Goal: Task Accomplishment & Management: Manage account settings

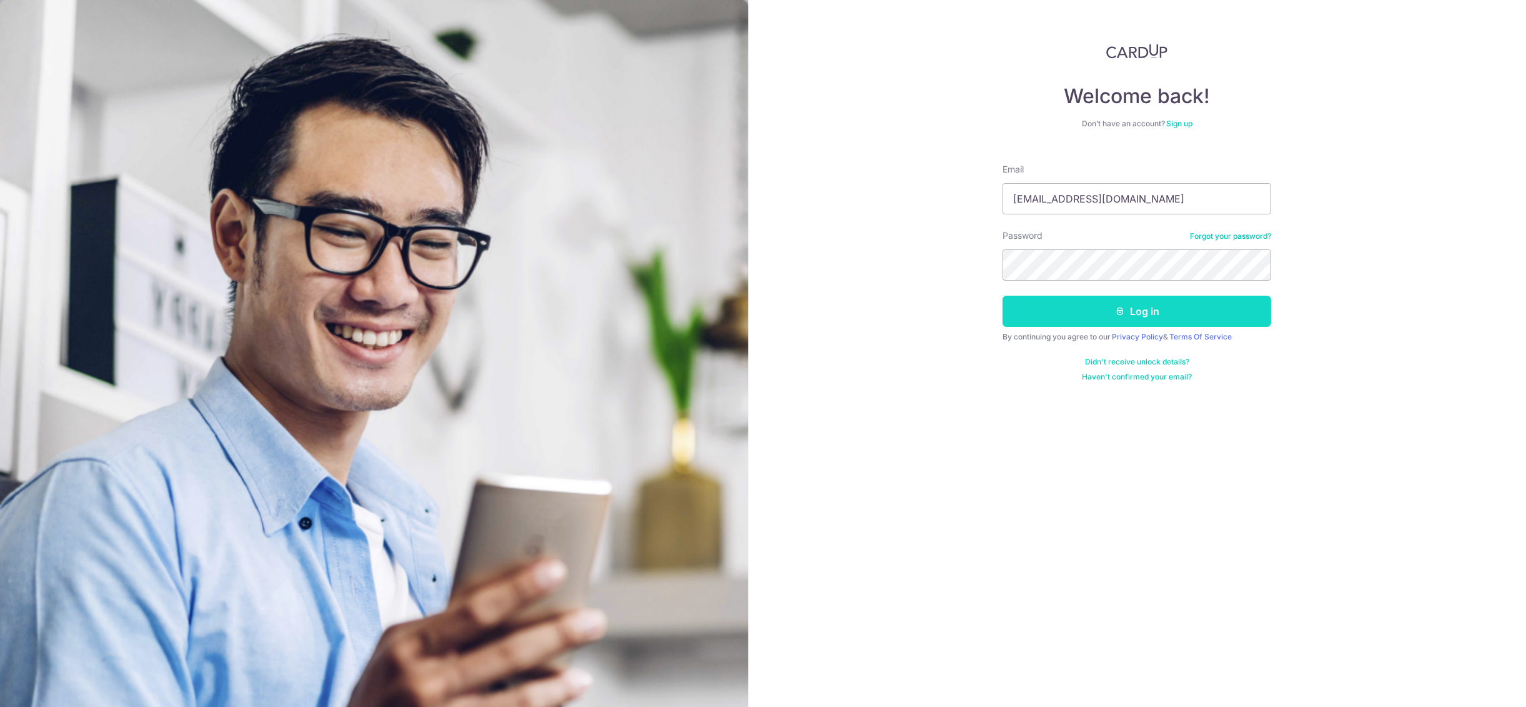
click at [1136, 296] on button "Log in" at bounding box center [1137, 311] width 269 height 31
click at [1138, 306] on button "Log in" at bounding box center [1137, 311] width 269 height 31
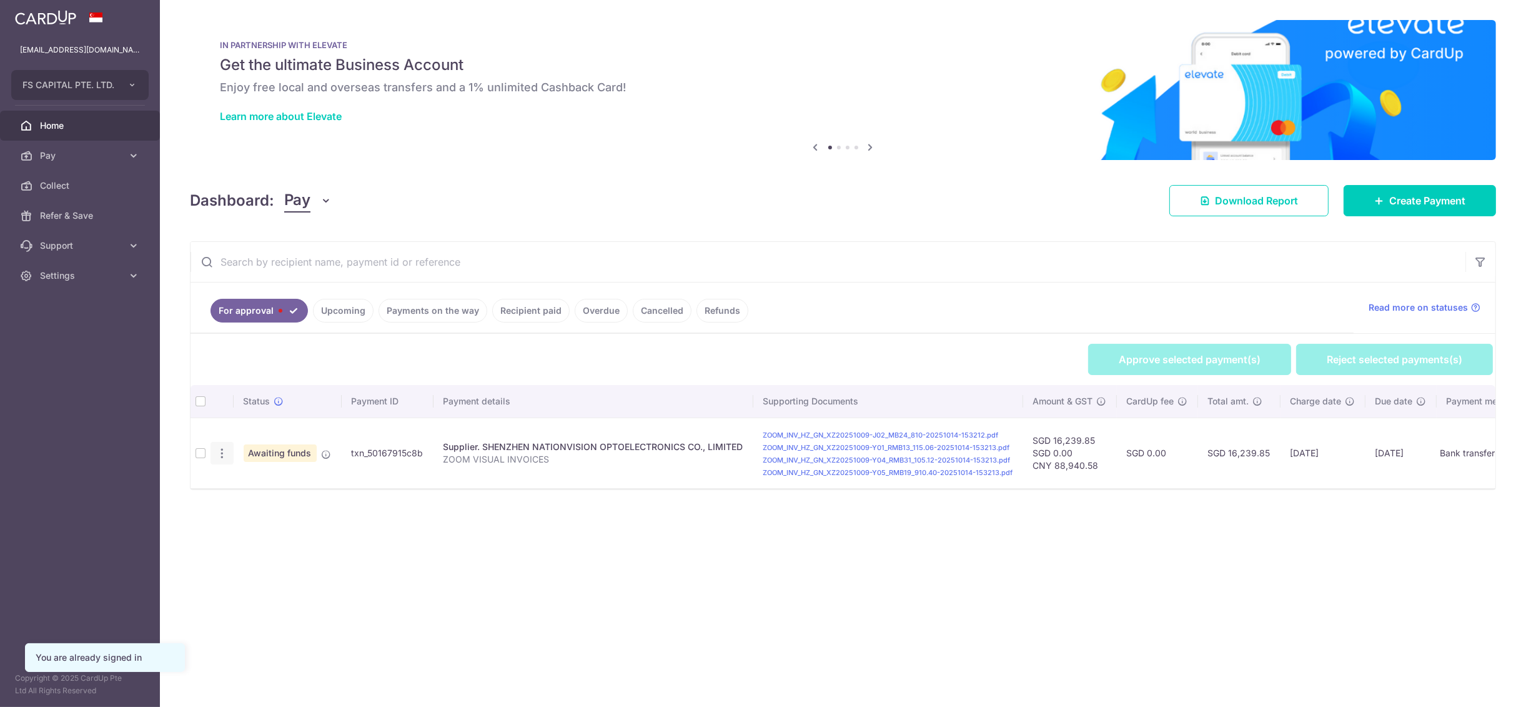
click at [221, 449] on icon "button" at bounding box center [222, 453] width 13 height 13
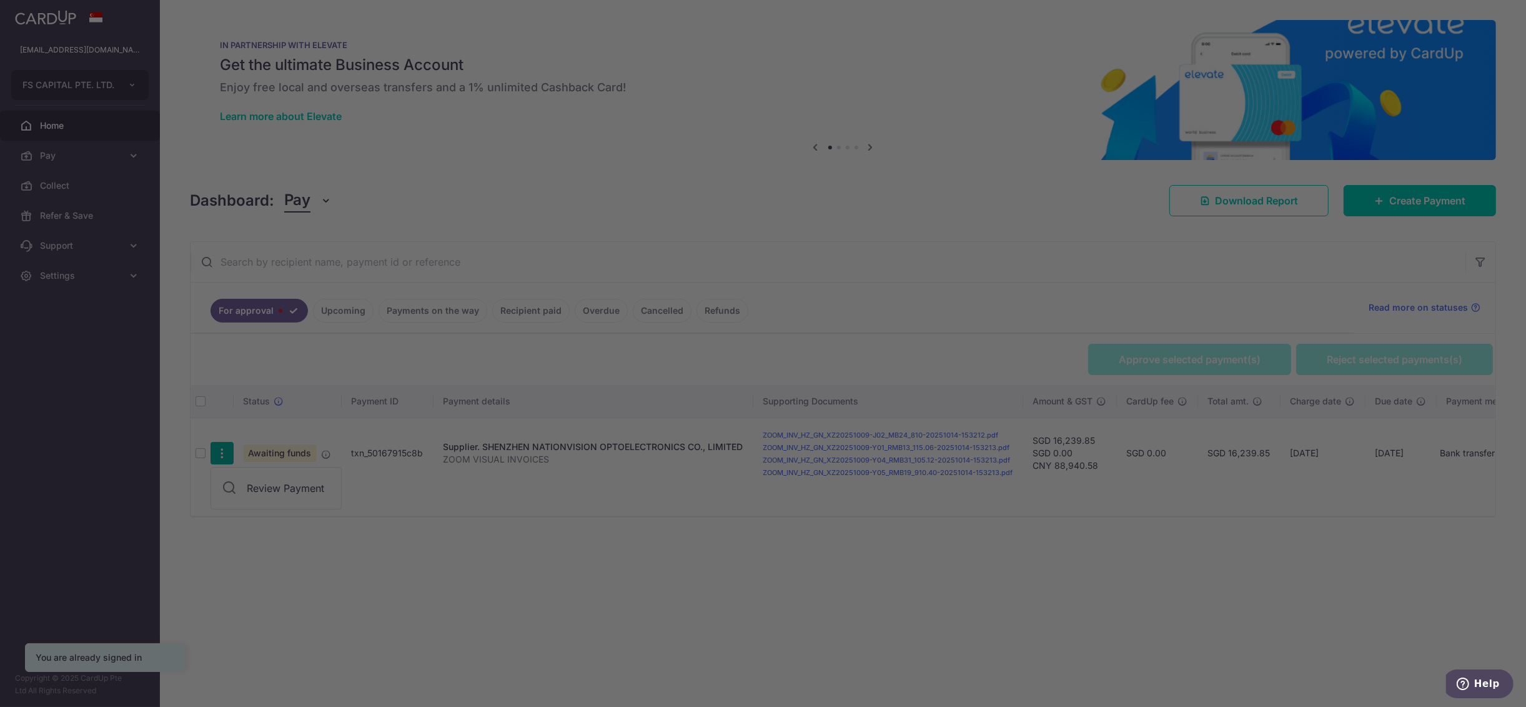
click at [259, 494] on div at bounding box center [770, 356] width 1541 height 713
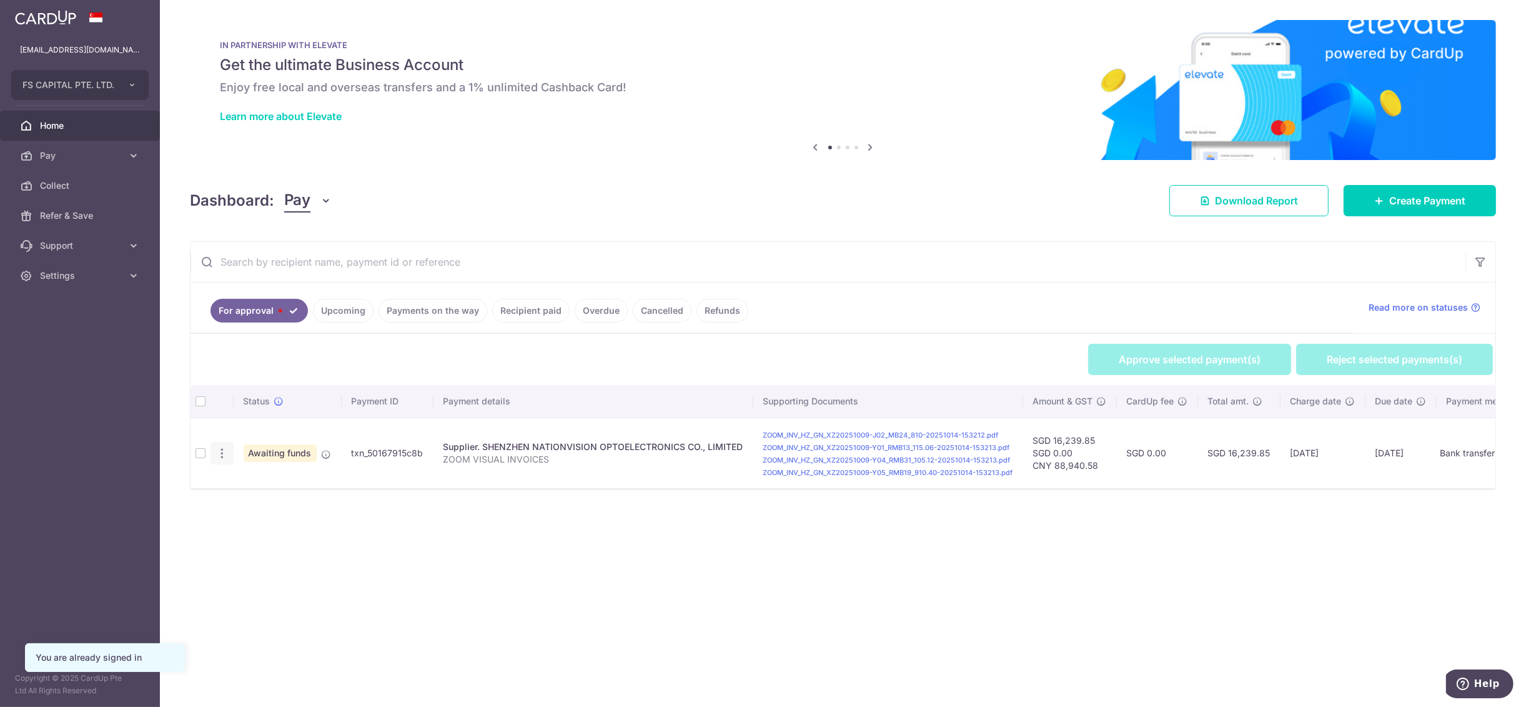
click at [221, 455] on icon "button" at bounding box center [222, 453] width 13 height 13
click at [279, 490] on span "Review Payment" at bounding box center [289, 487] width 84 height 15
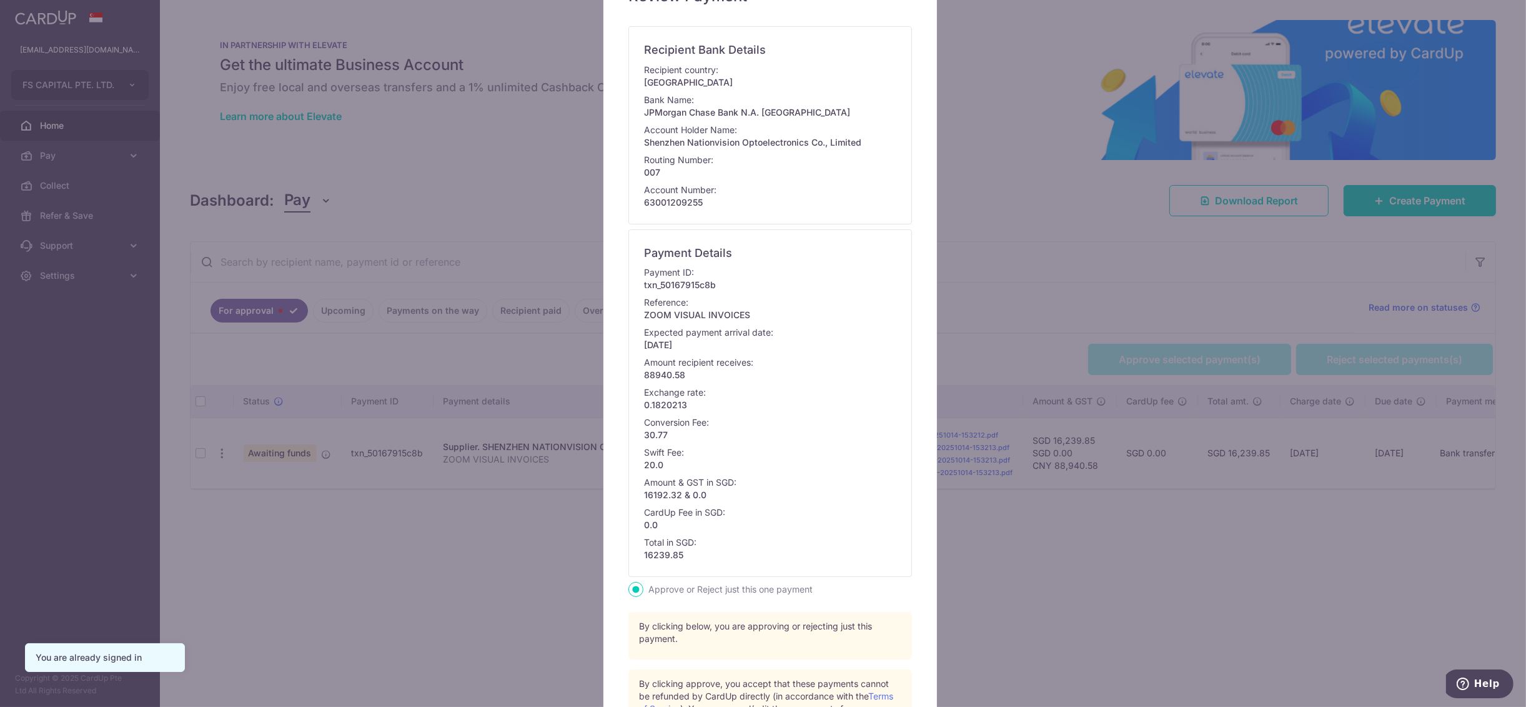
scroll to position [316, 0]
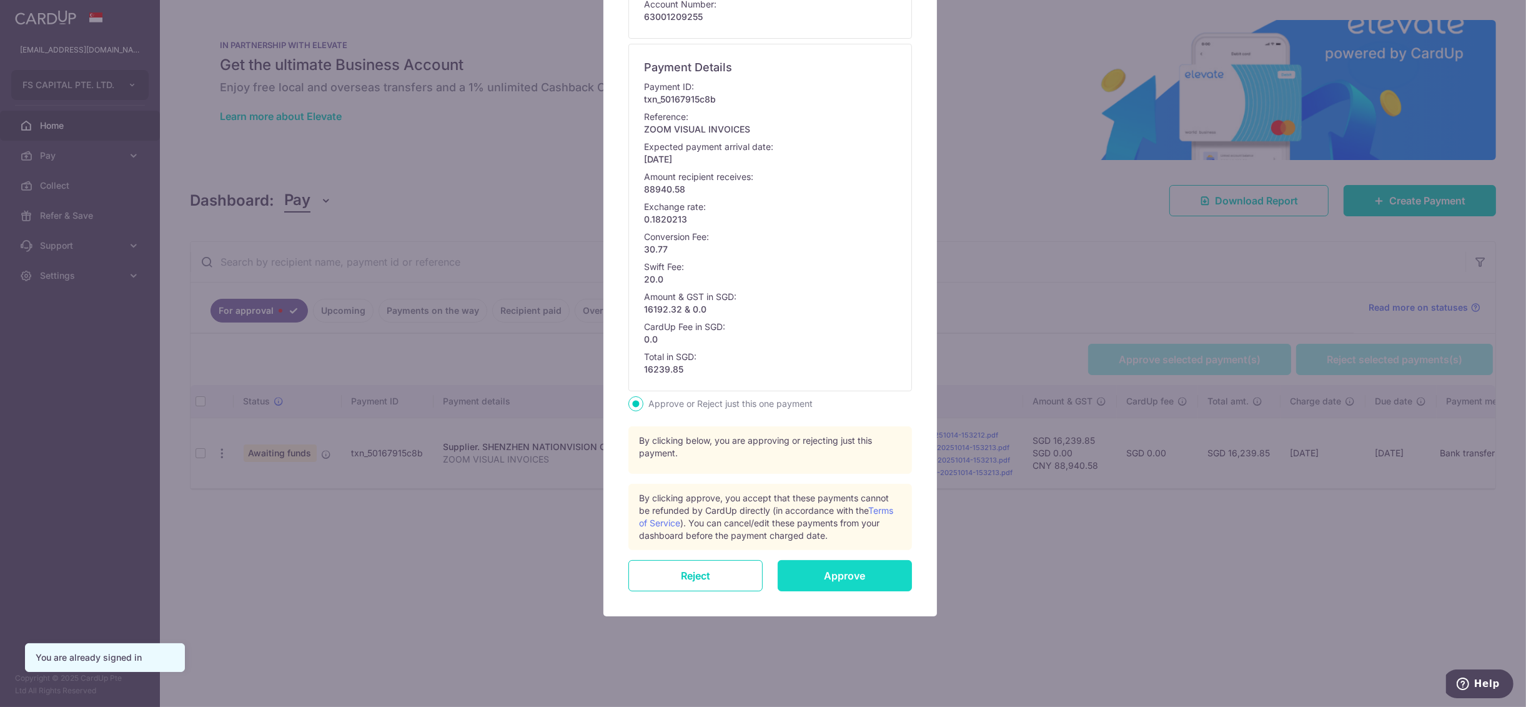
click at [815, 572] on input "Approve" at bounding box center [845, 575] width 134 height 31
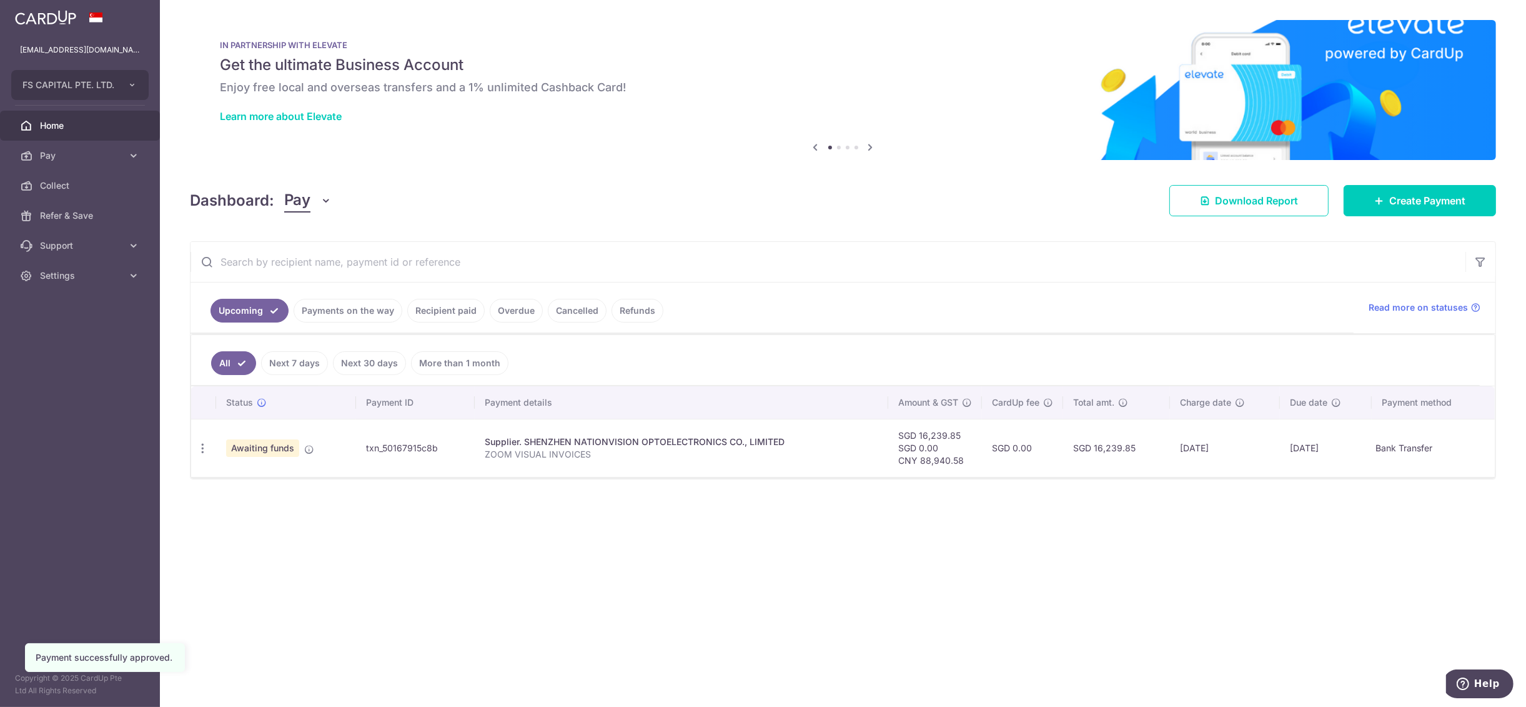
click at [497, 459] on p "ZOOM VISUAL INVOICES" at bounding box center [682, 454] width 394 height 12
click at [344, 301] on link "Payments on the way" at bounding box center [348, 311] width 109 height 24
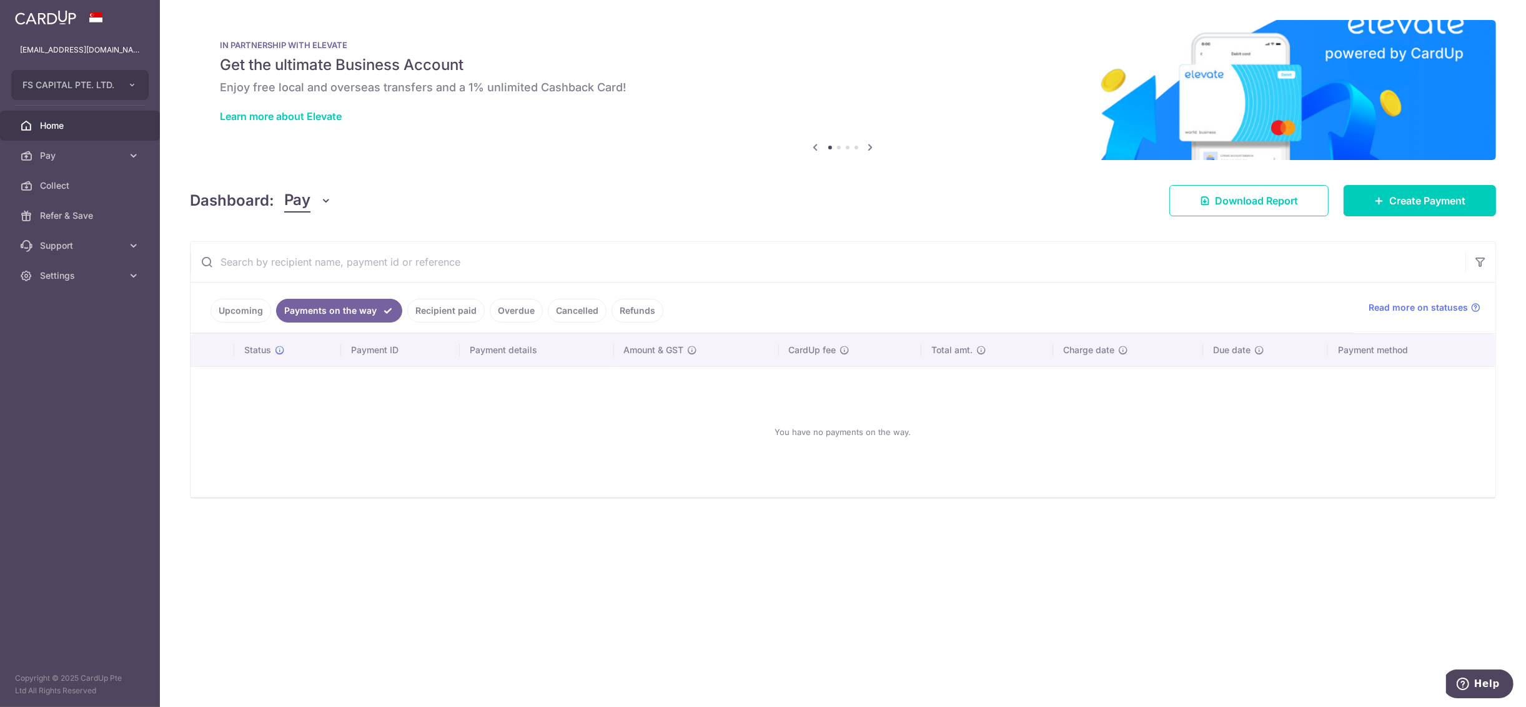
click at [247, 306] on link "Upcoming" at bounding box center [241, 311] width 61 height 24
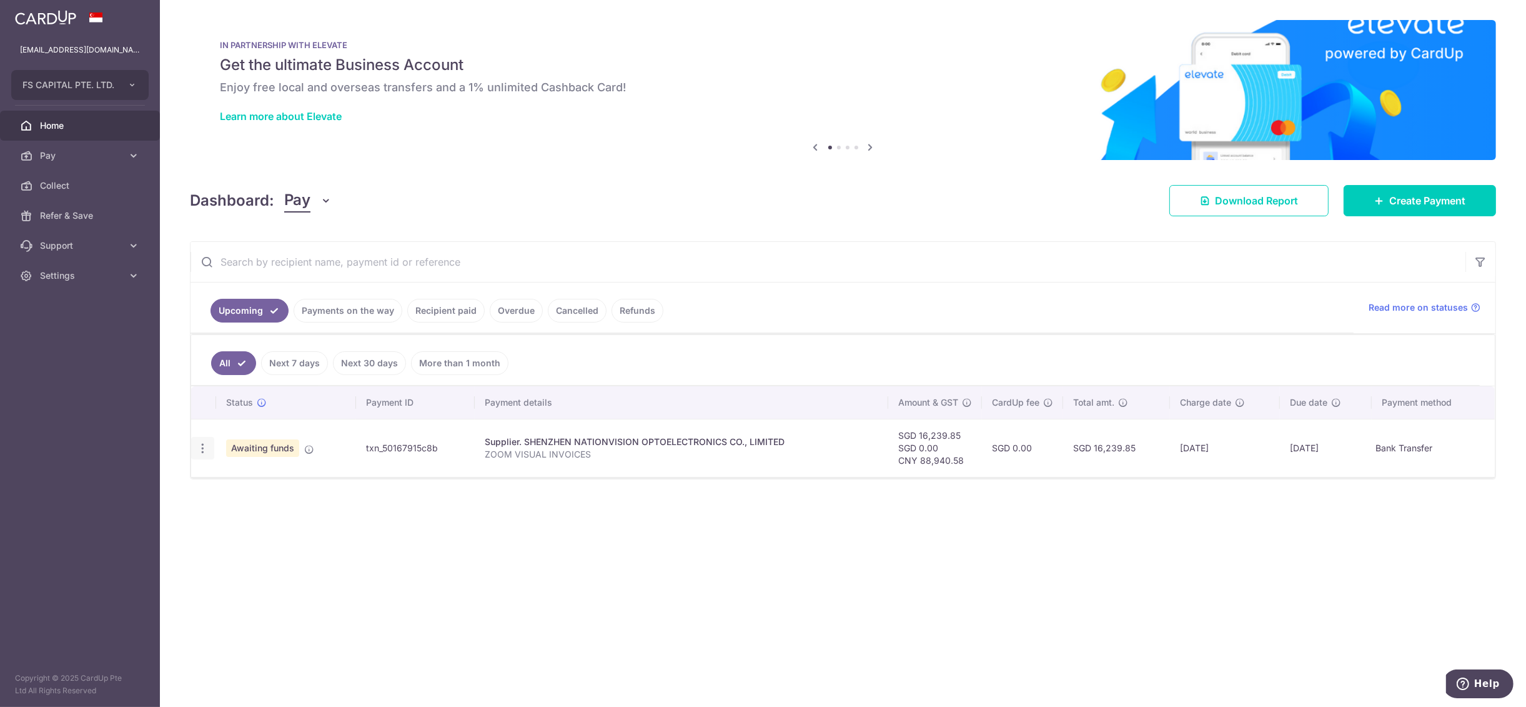
click at [204, 450] on icon "button" at bounding box center [202, 448] width 13 height 13
drag, startPoint x: 569, startPoint y: 571, endPoint x: 557, endPoint y: 557, distance: 17.8
click at [569, 571] on div "× Pause Schedule Pause all future payments in this series Pause just this one p…" at bounding box center [843, 353] width 1366 height 707
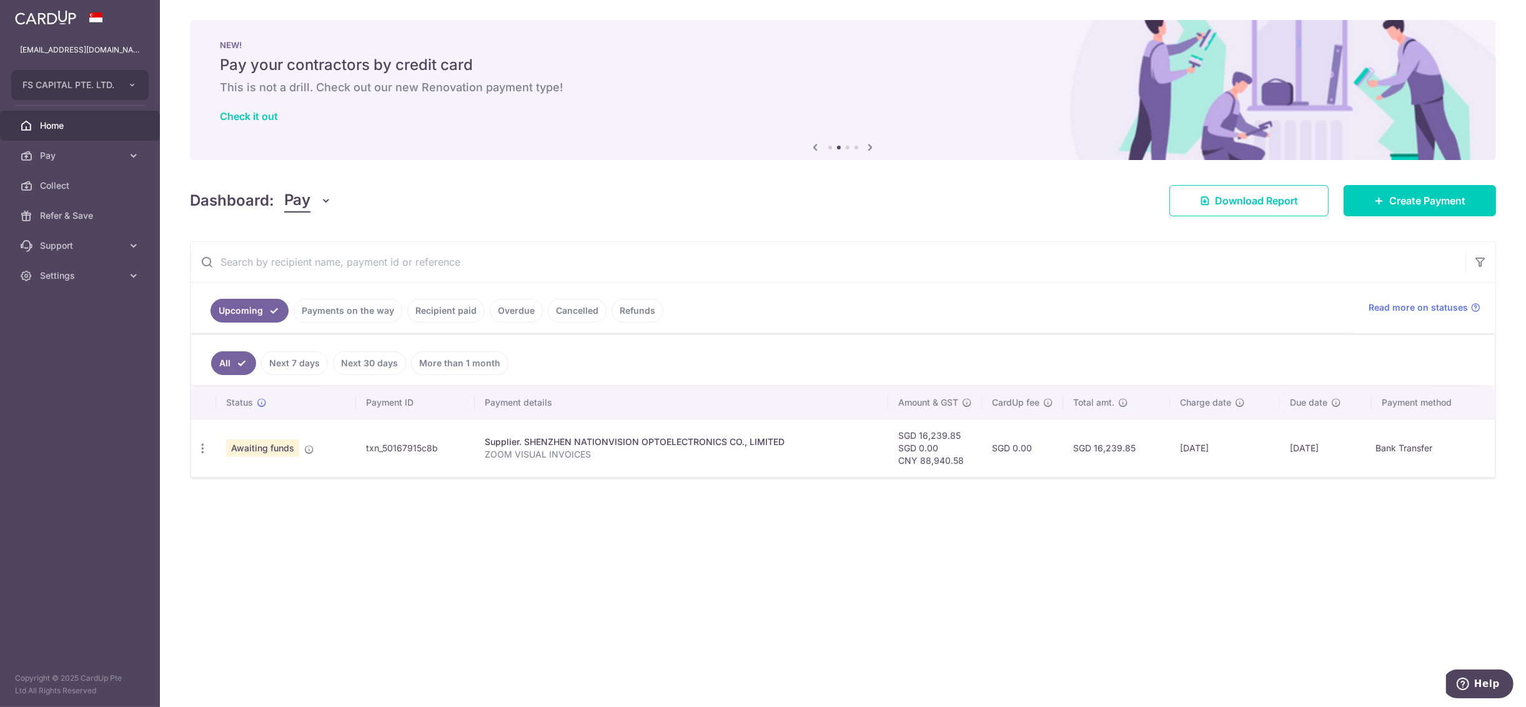
click at [891, 252] on input "text" at bounding box center [828, 262] width 1275 height 40
